Goal: Information Seeking & Learning: Learn about a topic

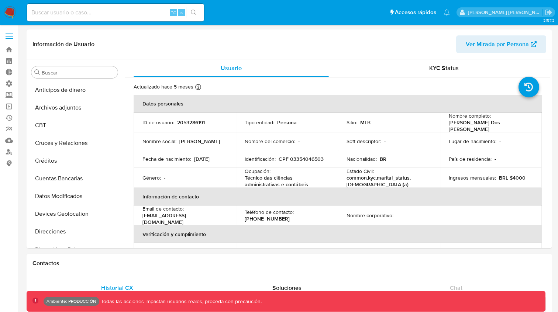
select select "10"
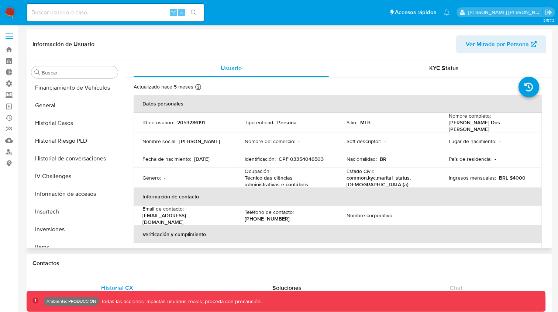
scroll to position [210, 0]
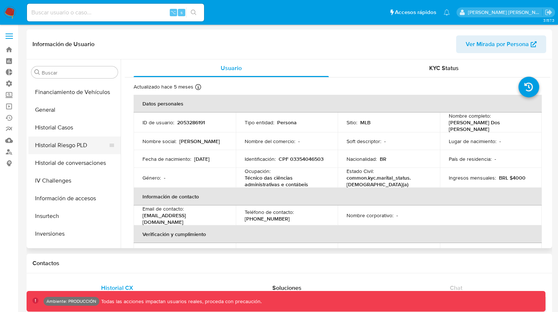
click at [51, 149] on button "Historial Riesgo PLD" at bounding box center [71, 146] width 86 height 18
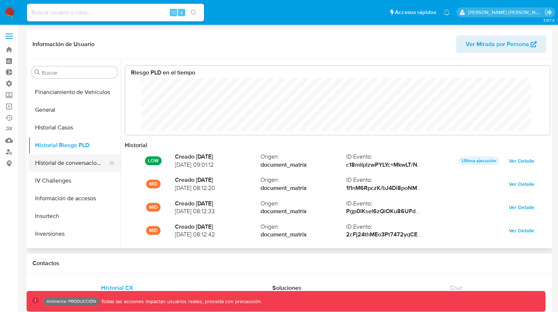
scroll to position [55, 410]
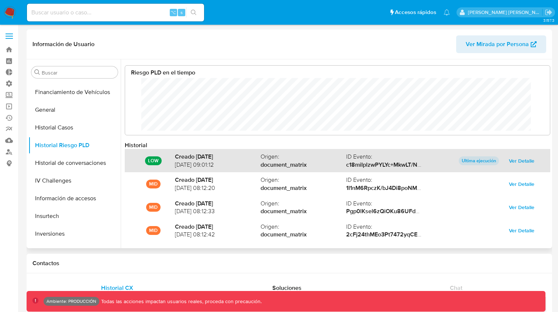
click at [513, 160] on span "Ver Detalle" at bounding box center [521, 161] width 25 height 10
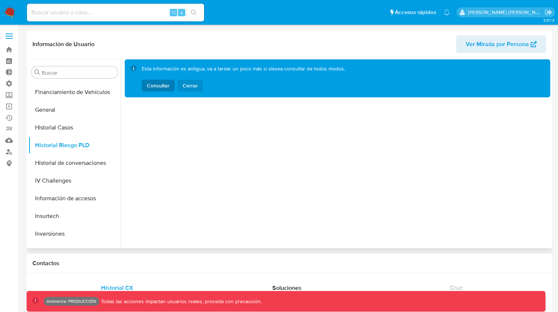
click at [190, 83] on span "Cerrar" at bounding box center [190, 86] width 15 height 12
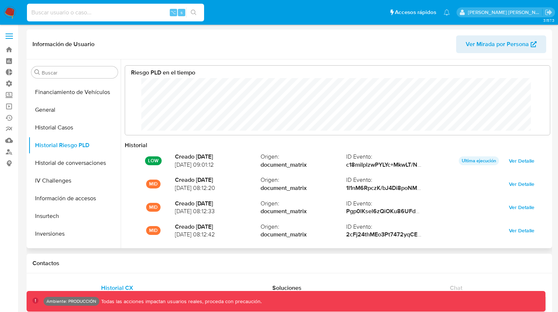
click at [122, 11] on input at bounding box center [115, 13] width 177 height 10
type input "fravega"
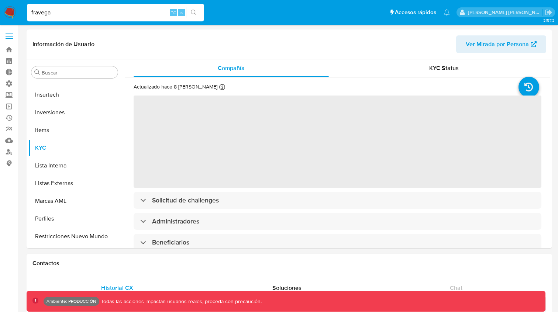
scroll to position [347, 0]
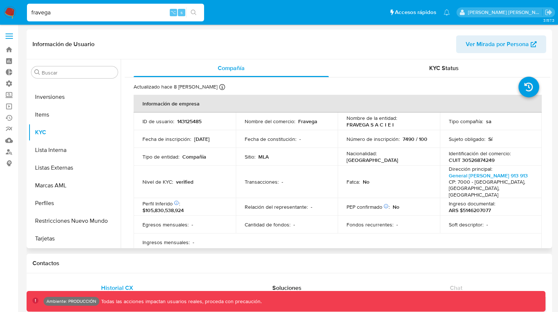
select select "10"
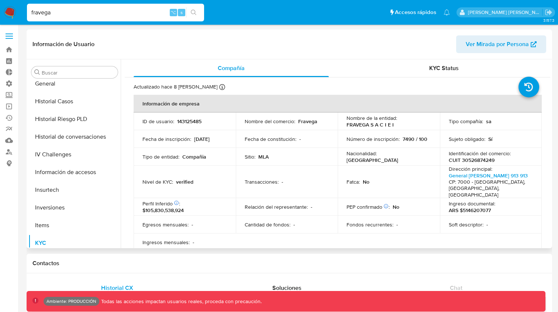
scroll to position [235, 0]
click at [71, 124] on button "Historial Riesgo PLD" at bounding box center [71, 121] width 86 height 18
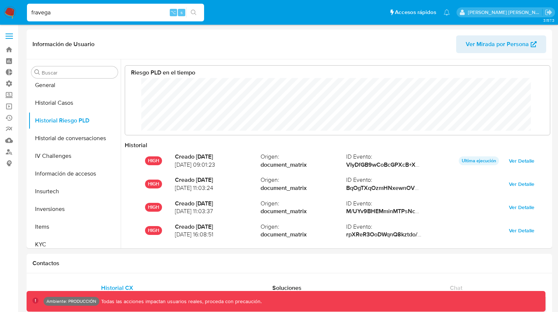
scroll to position [55, 410]
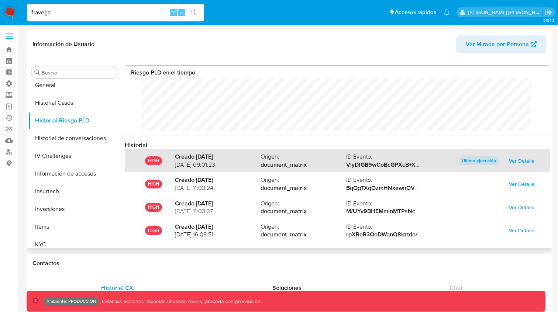
click at [509, 161] on span "Ver Detalle" at bounding box center [521, 161] width 25 height 10
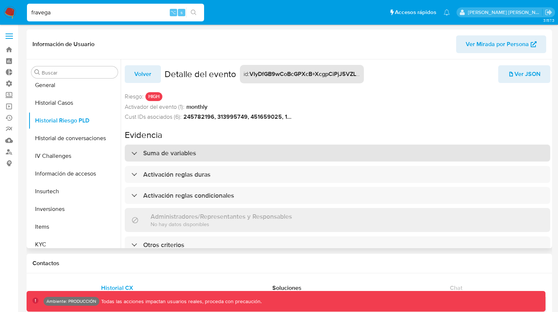
scroll to position [3, 0]
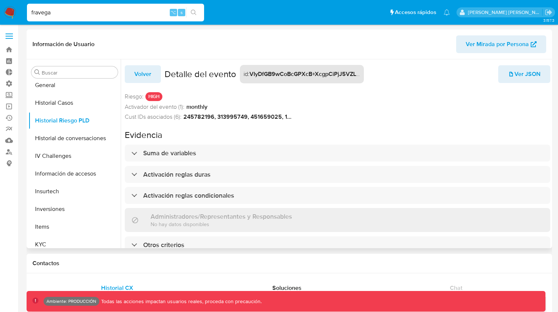
click at [510, 71] on span "Ver JSON" at bounding box center [524, 74] width 33 height 16
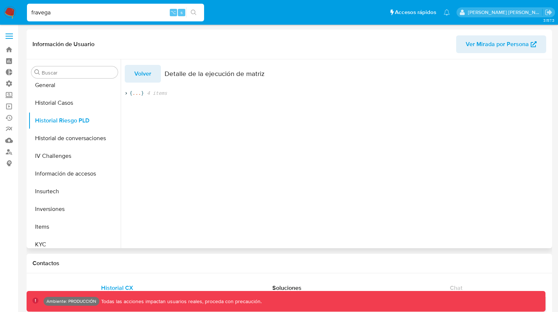
scroll to position [0, 0]
click at [143, 93] on span "}" at bounding box center [142, 93] width 3 height 7
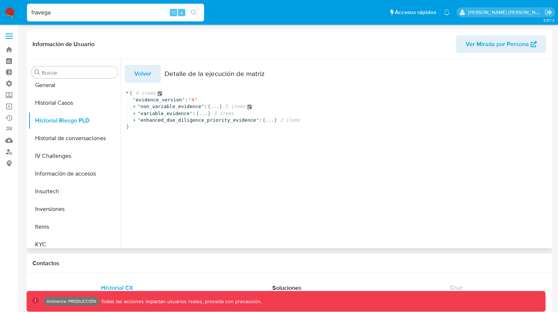
click at [228, 106] on span "5 items" at bounding box center [233, 106] width 23 height 7
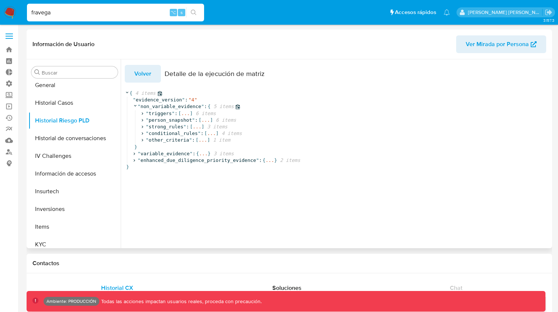
click at [222, 153] on span "3 items" at bounding box center [222, 154] width 23 height 7
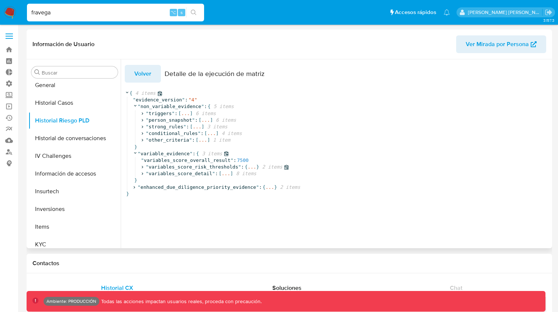
click at [277, 166] on span "2 items" at bounding box center [270, 167] width 23 height 7
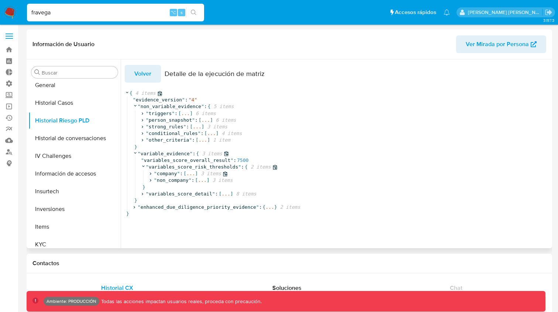
click at [215, 175] on span "3 items" at bounding box center [209, 174] width 23 height 7
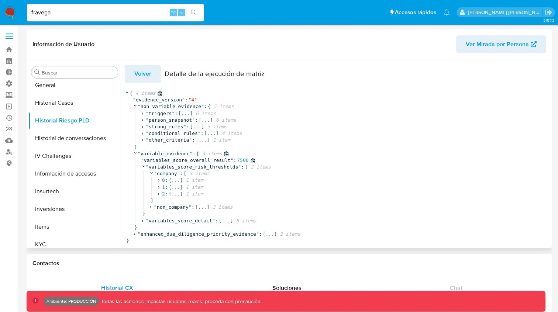
scroll to position [11, 0]
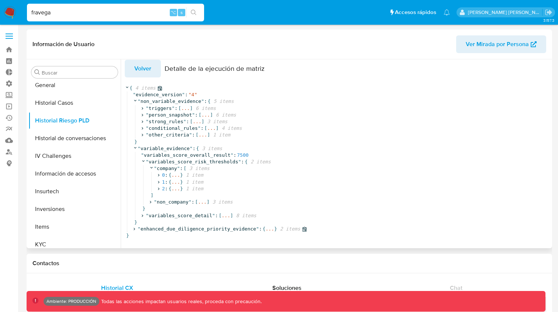
click at [301, 226] on span "" enhanced_due_diligence_priority_evidence " : { ... } 2 items" at bounding box center [220, 229] width 174 height 7
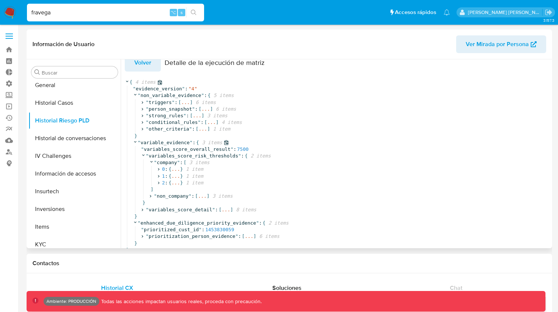
click at [215, 142] on span "3 items" at bounding box center [210, 143] width 23 height 7
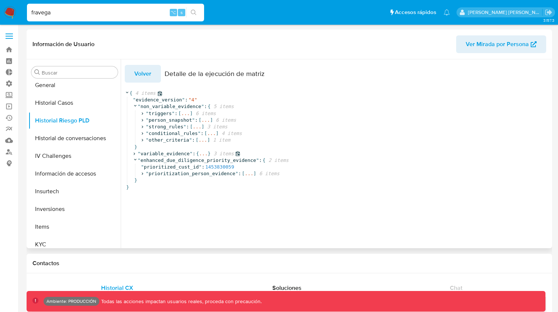
click at [217, 154] on span "3 items" at bounding box center [222, 154] width 23 height 7
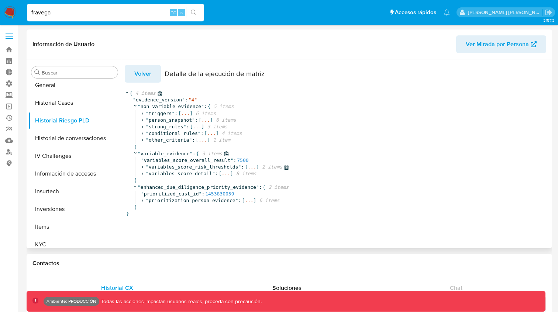
click at [271, 167] on span "2 items" at bounding box center [270, 167] width 23 height 7
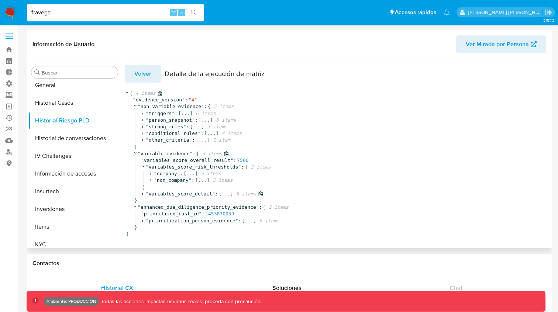
click at [249, 194] on span "8 items" at bounding box center [244, 194] width 23 height 7
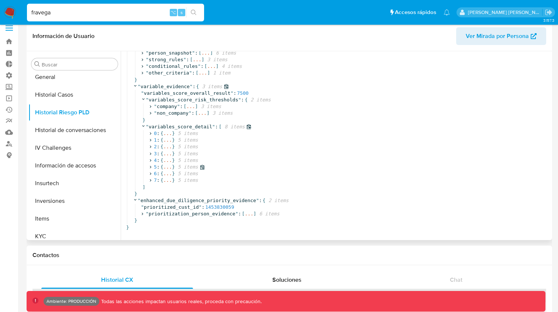
scroll to position [10, 0]
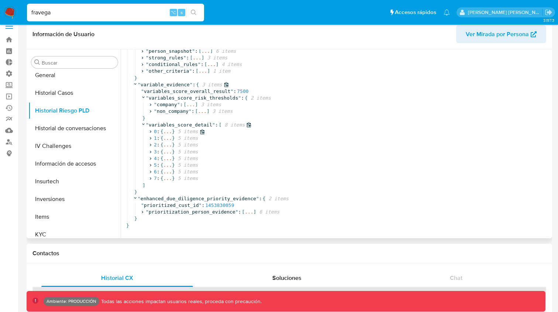
click at [151, 130] on icon at bounding box center [150, 132] width 5 height 5
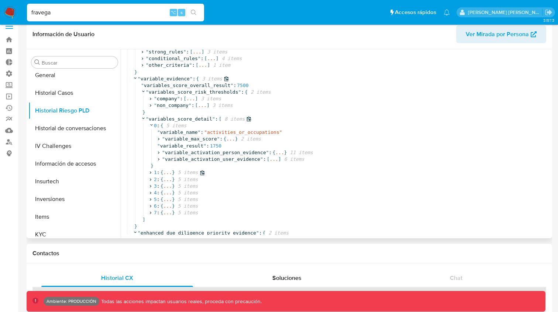
click at [151, 173] on icon at bounding box center [150, 173] width 1 height 3
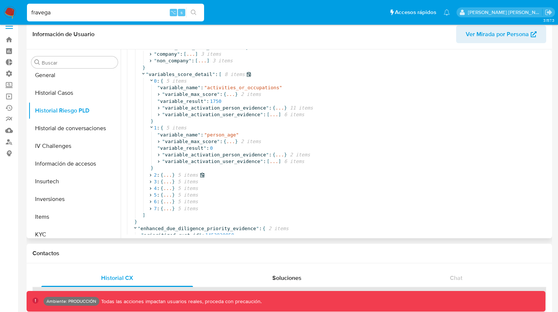
click at [151, 173] on icon at bounding box center [150, 175] width 5 height 5
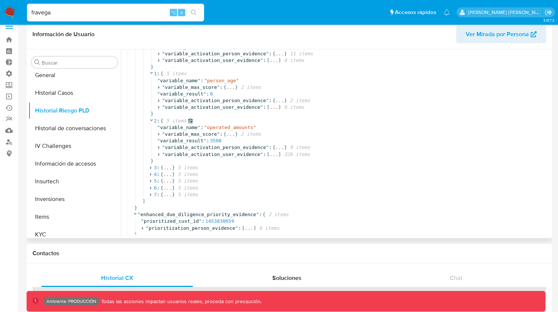
scroll to position [145, 0]
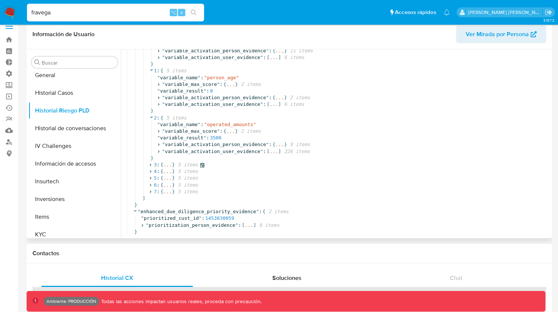
click at [150, 165] on icon at bounding box center [150, 165] width 5 height 5
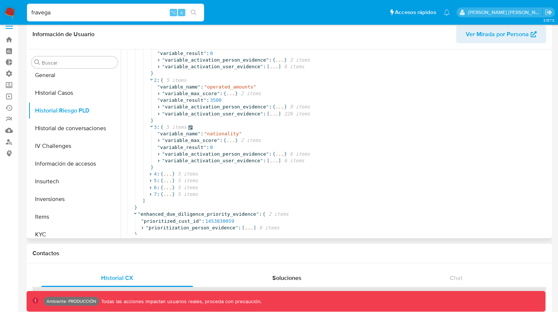
scroll to position [205, 0]
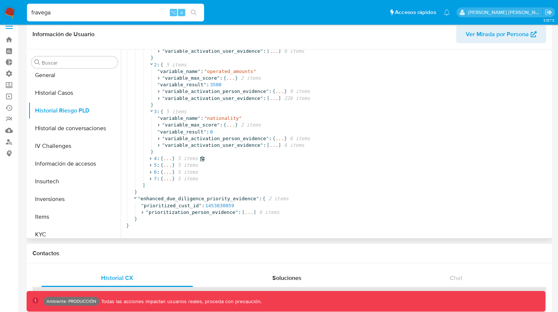
click at [151, 157] on icon at bounding box center [150, 159] width 5 height 5
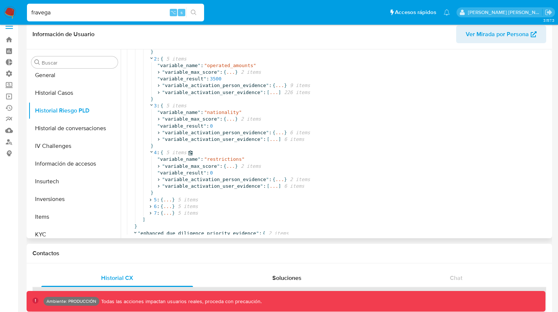
scroll to position [245, 0]
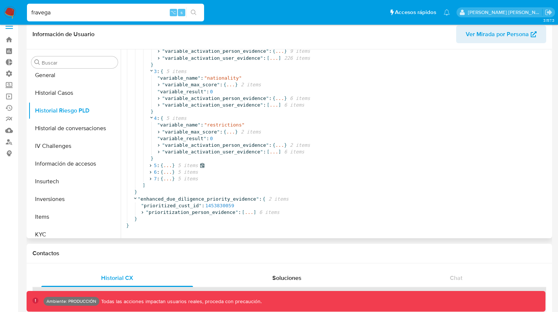
click at [149, 163] on icon at bounding box center [150, 165] width 5 height 5
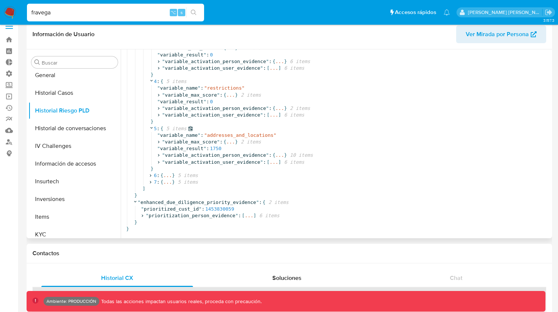
scroll to position [285, 0]
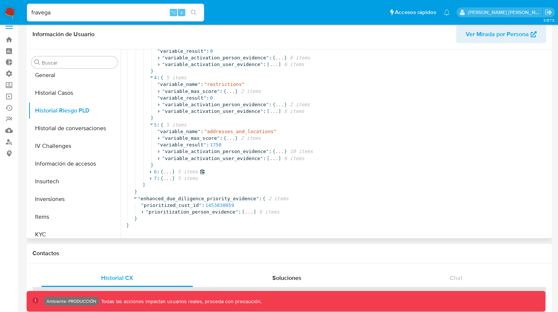
click at [151, 171] on icon at bounding box center [150, 172] width 1 height 3
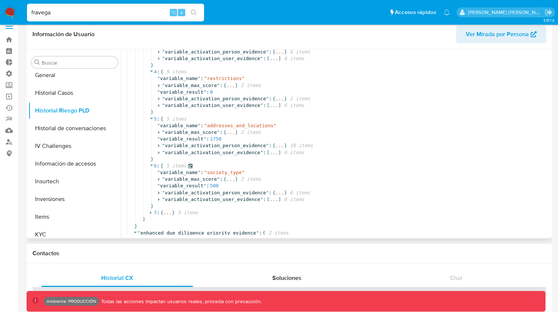
scroll to position [326, 0]
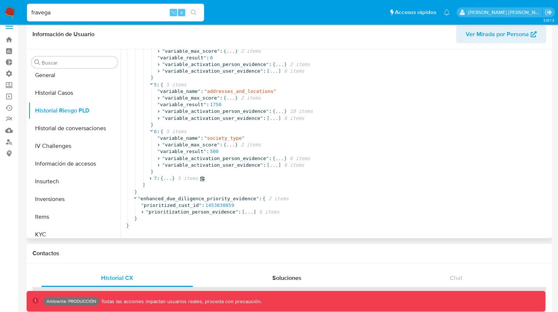
click at [151, 177] on icon at bounding box center [150, 179] width 5 height 5
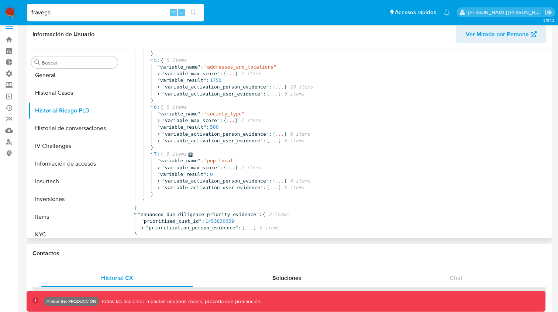
scroll to position [366, 0]
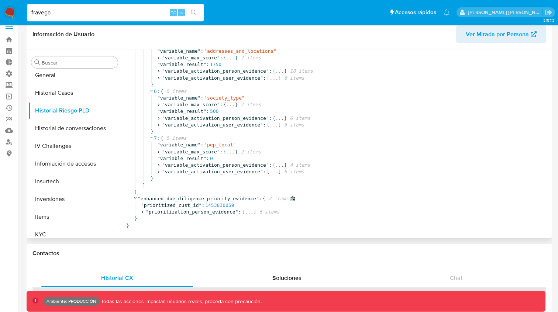
click at [136, 196] on icon at bounding box center [135, 198] width 5 height 5
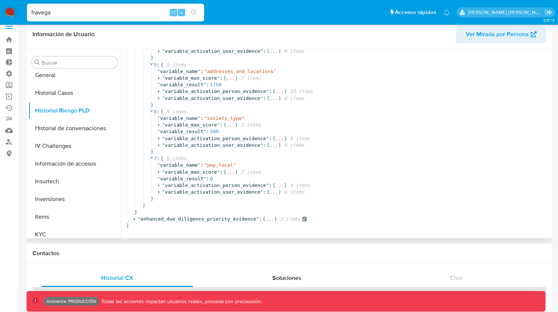
click at [136, 217] on icon at bounding box center [134, 219] width 5 height 5
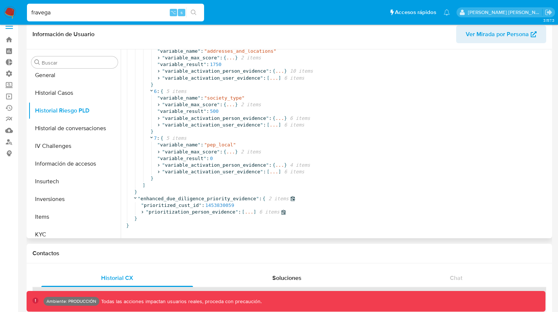
click at [144, 210] on icon at bounding box center [142, 212] width 5 height 5
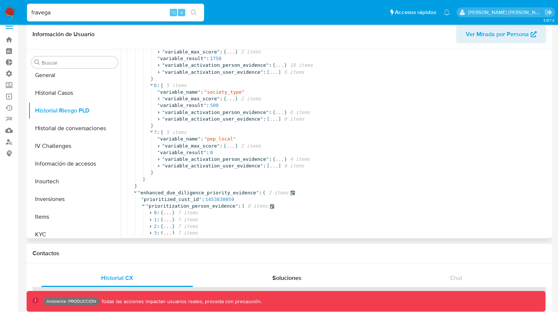
scroll to position [413, 0]
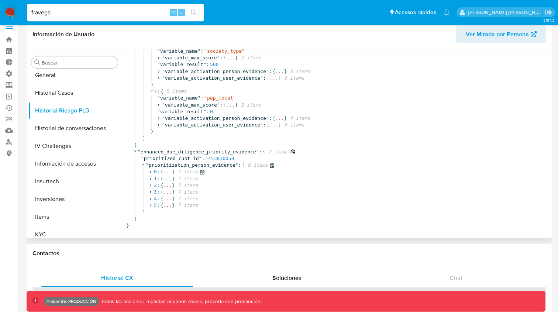
click at [151, 170] on icon at bounding box center [150, 172] width 5 height 5
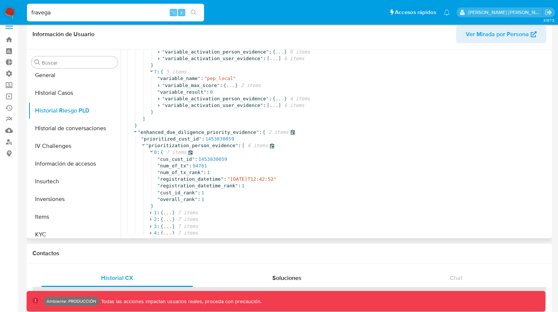
scroll to position [467, 0]
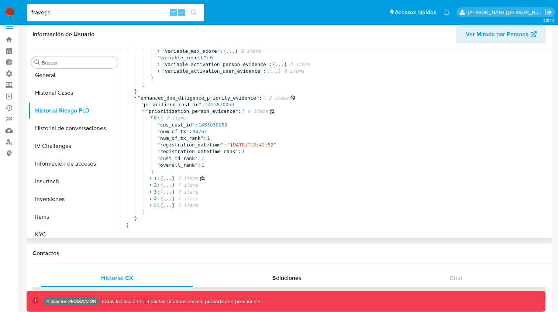
click at [151, 177] on icon at bounding box center [150, 179] width 5 height 5
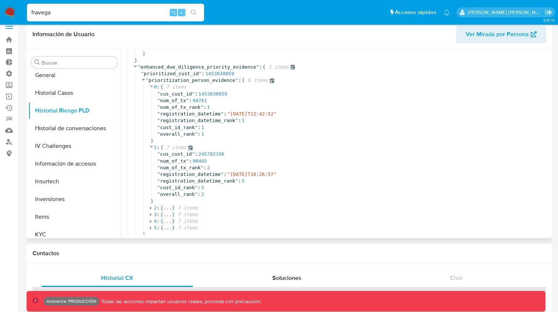
scroll to position [521, 0]
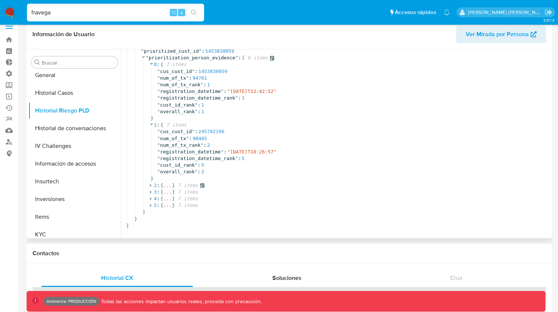
click at [150, 183] on icon at bounding box center [150, 185] width 5 height 5
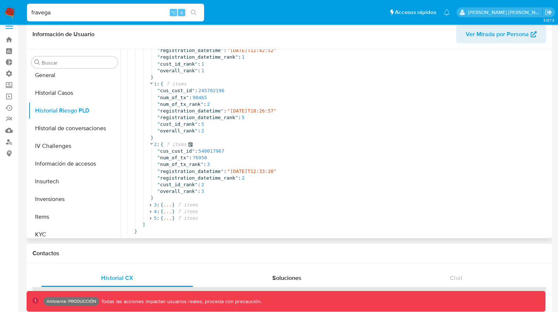
scroll to position [574, 0]
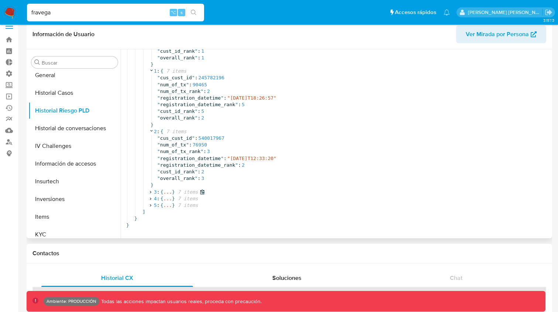
click at [151, 191] on icon at bounding box center [150, 192] width 1 height 3
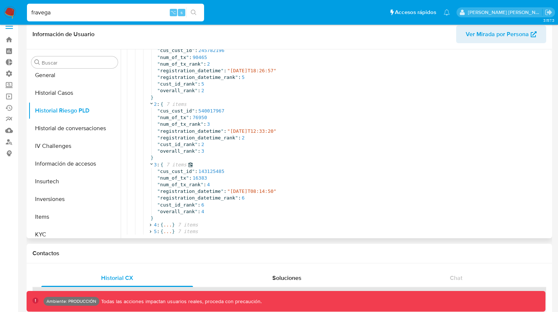
scroll to position [628, 0]
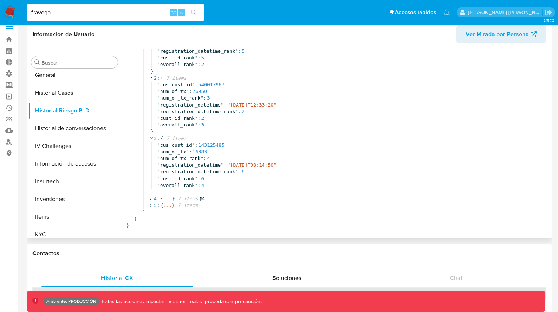
click at [151, 197] on icon at bounding box center [150, 199] width 5 height 5
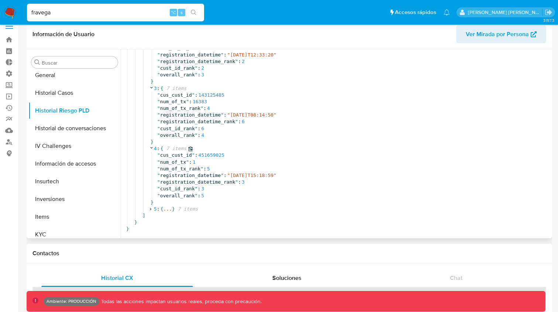
scroll to position [682, 0]
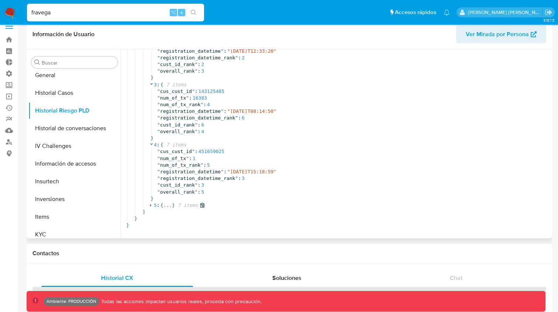
click at [152, 203] on icon at bounding box center [150, 205] width 5 height 5
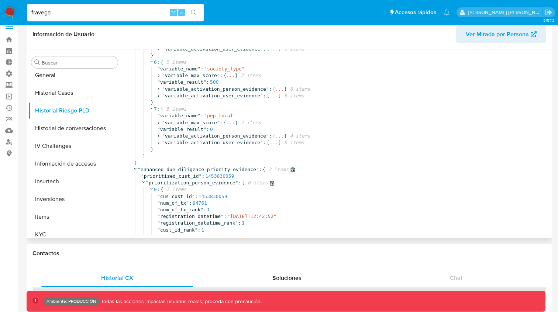
scroll to position [0, 0]
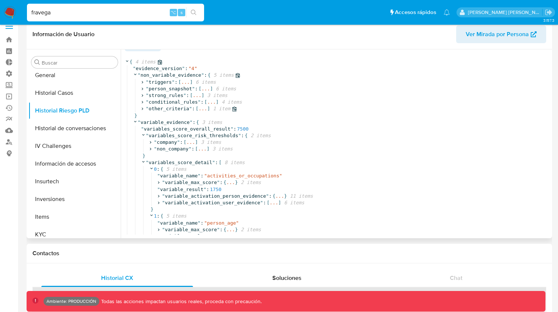
click at [225, 109] on span "1 item" at bounding box center [220, 109] width 20 height 7
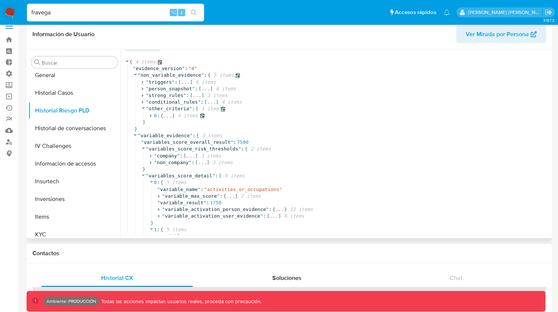
click at [193, 114] on span "4 items" at bounding box center [186, 116] width 23 height 7
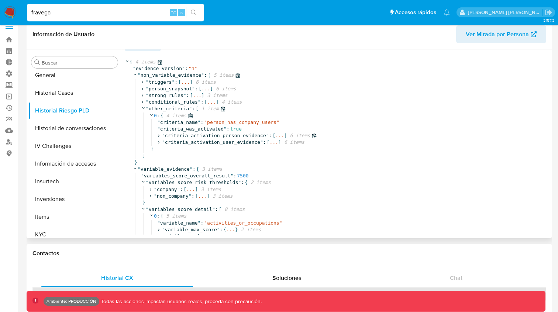
click at [301, 137] on span "6 items" at bounding box center [298, 136] width 23 height 7
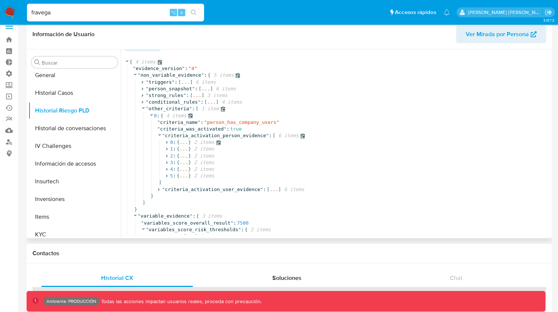
click at [167, 141] on icon at bounding box center [166, 142] width 5 height 5
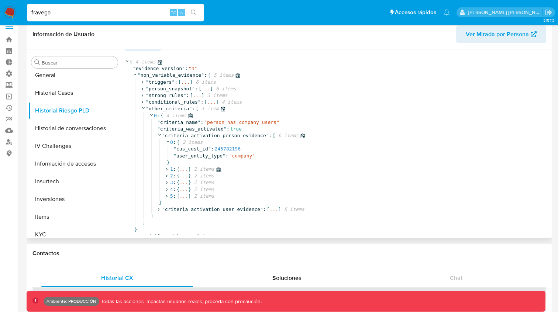
click at [167, 169] on icon at bounding box center [166, 169] width 1 height 3
